Goal: Task Accomplishment & Management: Use online tool/utility

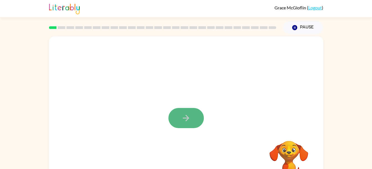
click at [195, 120] on button "button" at bounding box center [185, 118] width 35 height 20
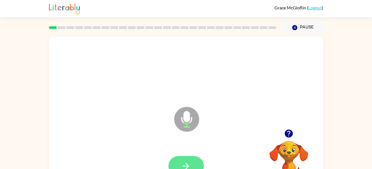
click at [180, 159] on button "button" at bounding box center [185, 166] width 35 height 20
click at [183, 160] on button "button" at bounding box center [185, 166] width 35 height 20
click at [187, 163] on icon "button" at bounding box center [186, 167] width 10 height 10
click at [184, 159] on button "button" at bounding box center [185, 166] width 35 height 20
click at [182, 161] on button "button" at bounding box center [185, 166] width 35 height 20
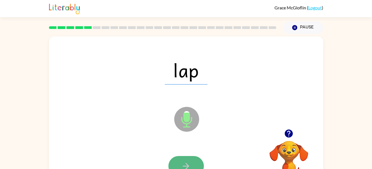
click at [182, 166] on icon "button" at bounding box center [186, 167] width 10 height 10
click at [183, 163] on icon "button" at bounding box center [186, 167] width 10 height 10
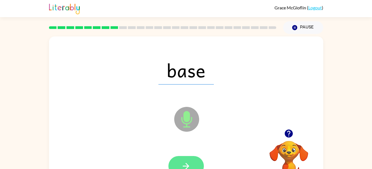
click at [182, 161] on button "button" at bounding box center [185, 166] width 35 height 20
click at [183, 159] on button "button" at bounding box center [185, 166] width 35 height 20
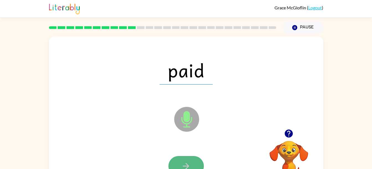
click at [187, 159] on button "button" at bounding box center [185, 166] width 35 height 20
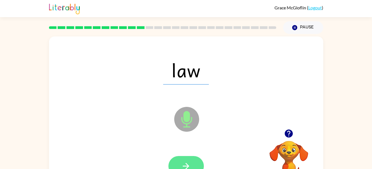
click at [188, 166] on icon "button" at bounding box center [186, 166] width 6 height 6
click at [183, 157] on button "button" at bounding box center [185, 166] width 35 height 20
click at [183, 165] on icon "button" at bounding box center [186, 167] width 10 height 10
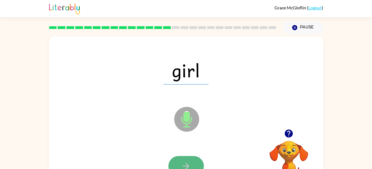
click at [178, 159] on button "button" at bounding box center [185, 166] width 35 height 20
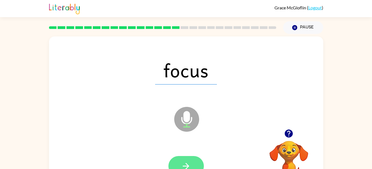
click at [179, 162] on button "button" at bounding box center [185, 166] width 35 height 20
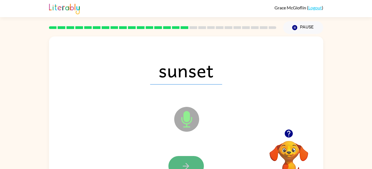
click at [187, 158] on button "button" at bounding box center [185, 166] width 35 height 20
click at [182, 161] on button "button" at bounding box center [185, 166] width 35 height 20
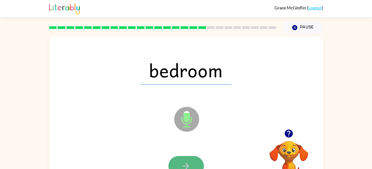
click at [185, 163] on icon "button" at bounding box center [186, 167] width 10 height 10
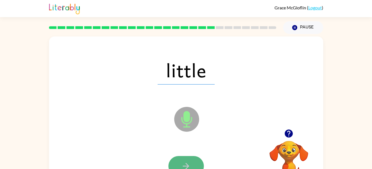
click at [186, 163] on icon "button" at bounding box center [186, 167] width 10 height 10
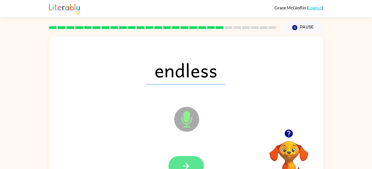
click at [184, 163] on icon "button" at bounding box center [186, 167] width 10 height 10
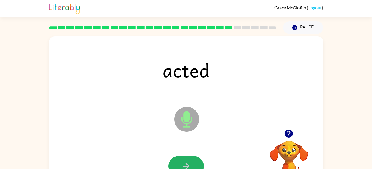
click at [184, 161] on button "button" at bounding box center [185, 166] width 35 height 20
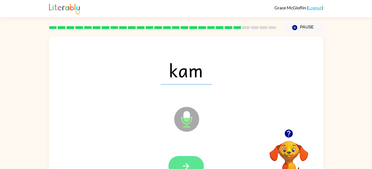
click at [180, 161] on button "button" at bounding box center [185, 166] width 35 height 20
click at [189, 157] on button "button" at bounding box center [185, 166] width 35 height 20
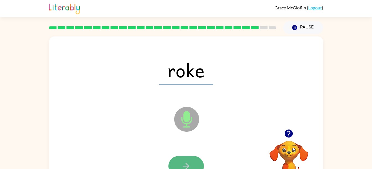
click at [180, 158] on button "button" at bounding box center [185, 166] width 35 height 20
click at [184, 163] on icon "button" at bounding box center [186, 167] width 10 height 10
